Goal: Transaction & Acquisition: Purchase product/service

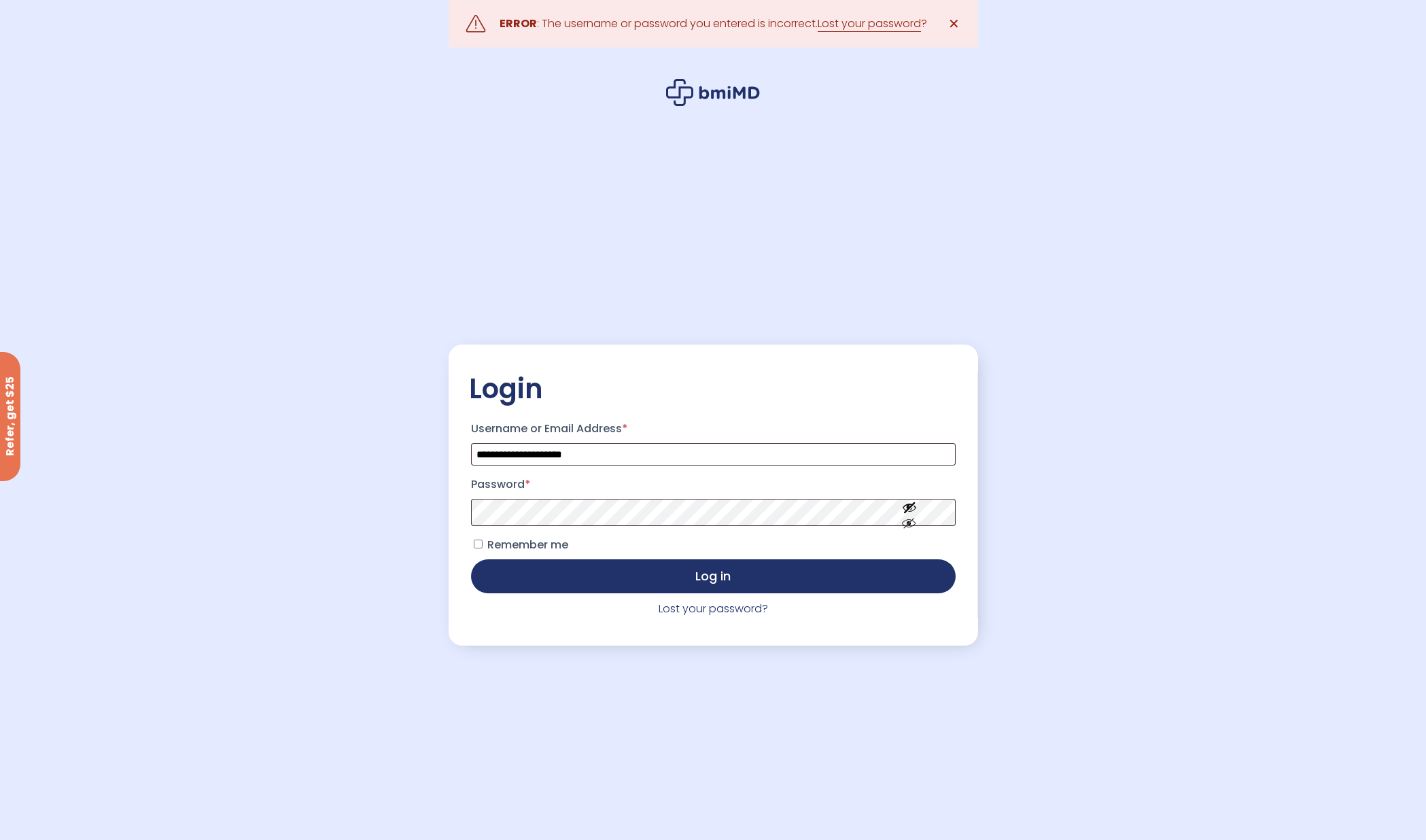
click at [503, 699] on div "**********" at bounding box center [713, 488] width 530 height 840
click at [915, 528] on button "Show password" at bounding box center [912, 534] width 76 height 47
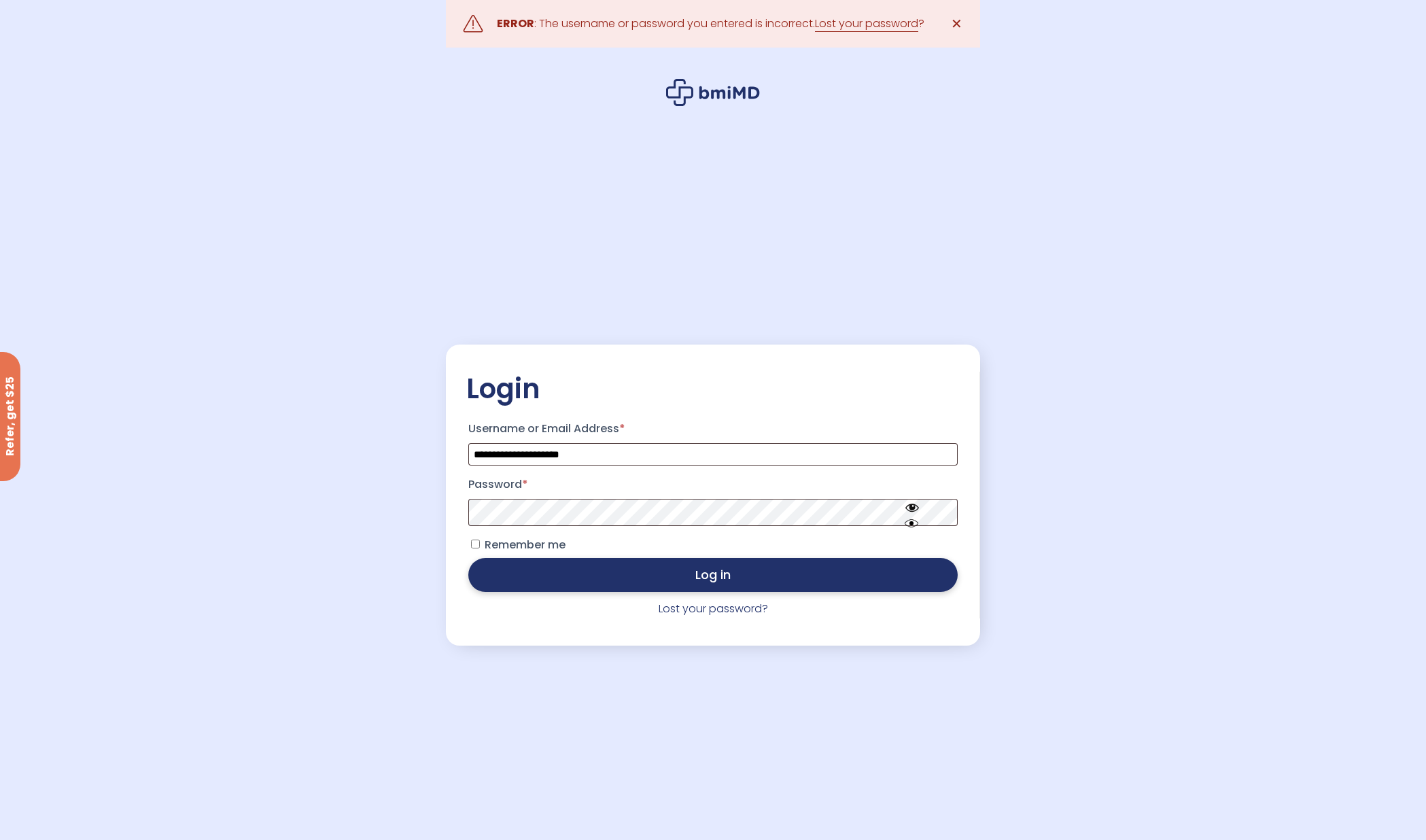
click at [613, 579] on button "Log in" at bounding box center [713, 575] width 489 height 34
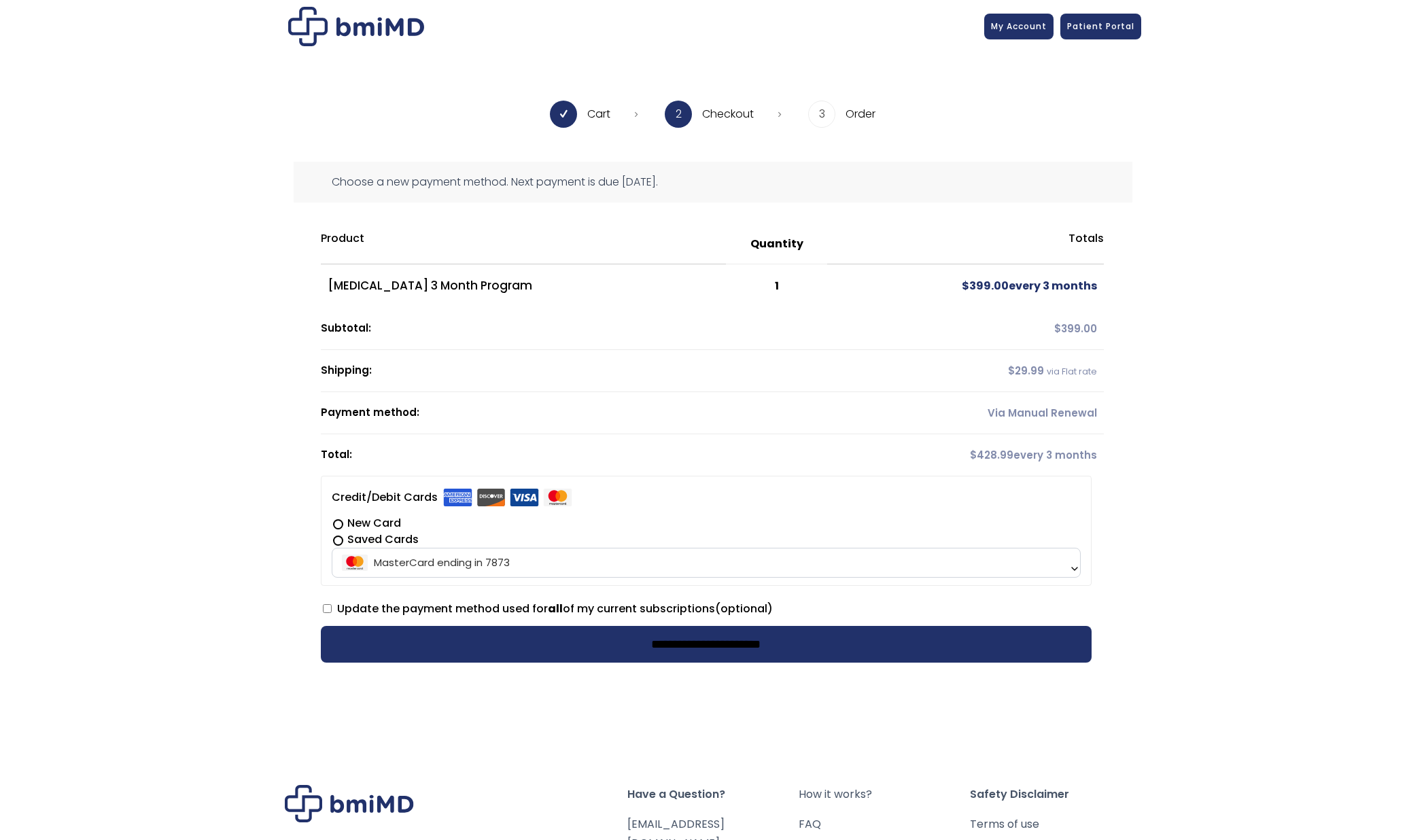
click at [714, 645] on input "**********" at bounding box center [707, 645] width 772 height 37
